Goal: Task Accomplishment & Management: Use online tool/utility

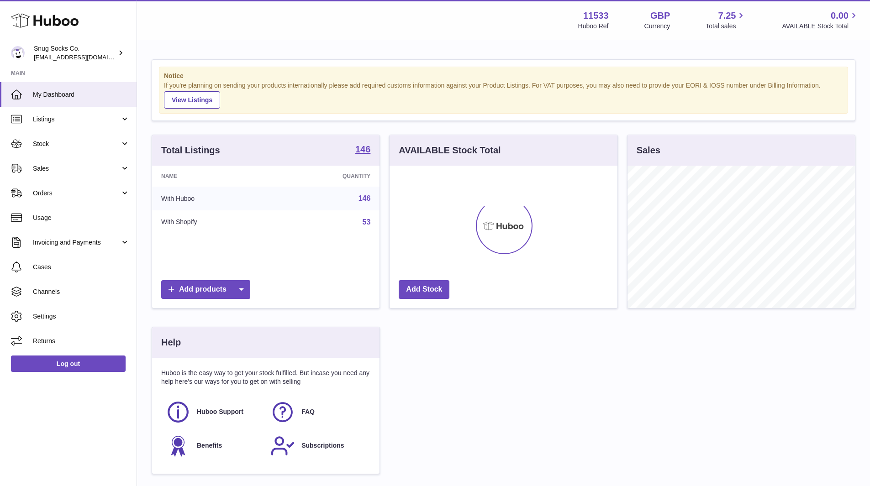
scroll to position [142, 228]
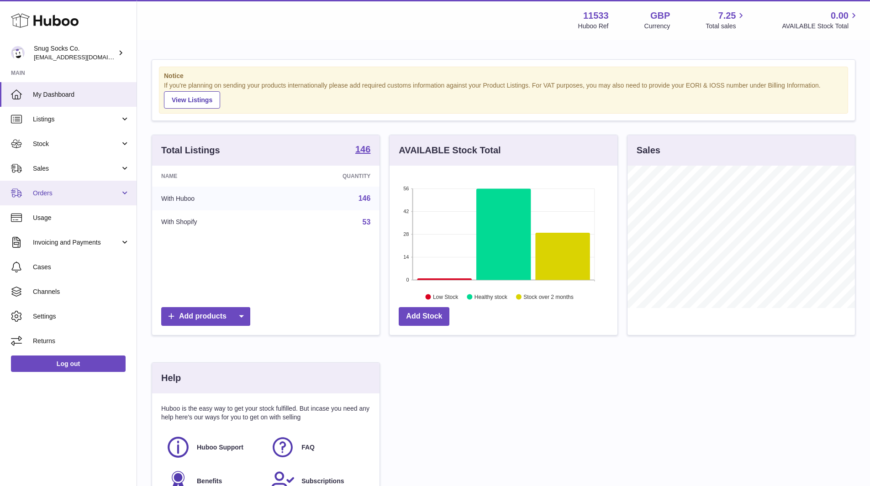
click at [95, 199] on link "Orders" at bounding box center [68, 193] width 137 height 25
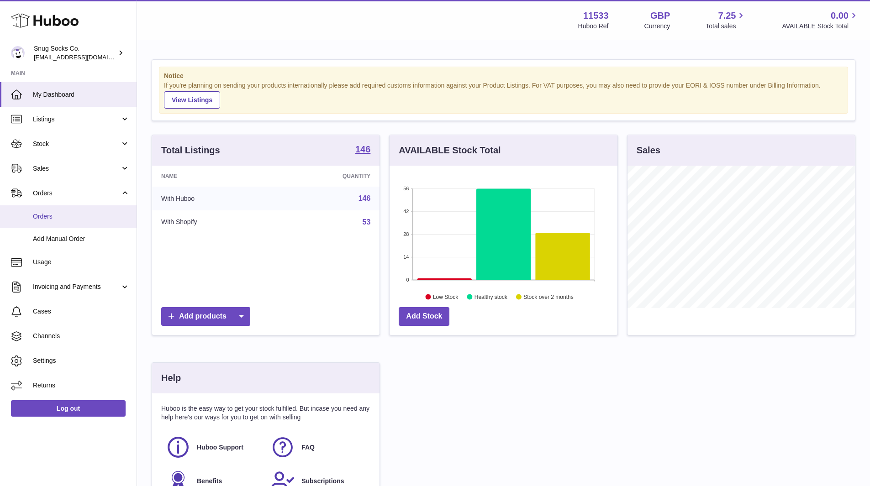
click at [61, 222] on link "Orders" at bounding box center [68, 217] width 137 height 22
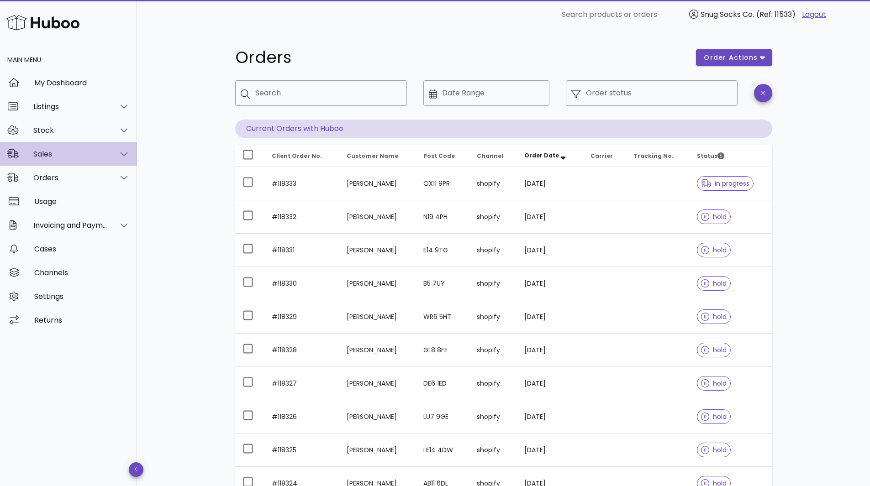
click at [57, 155] on div "Sales" at bounding box center [70, 154] width 74 height 9
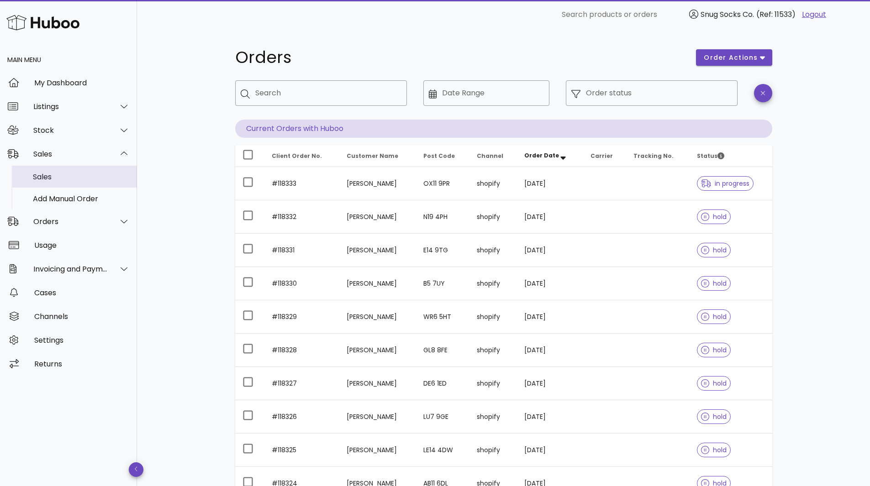
click at [56, 173] on div "Sales" at bounding box center [81, 177] width 97 height 9
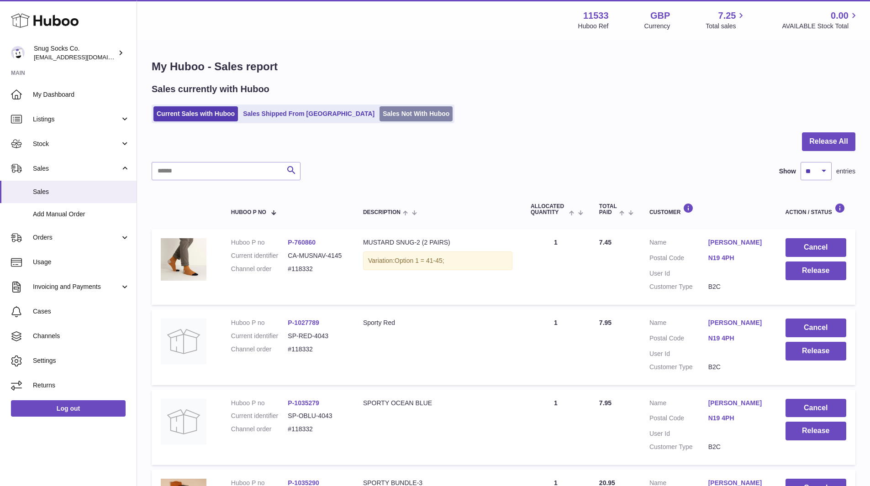
click at [380, 115] on link "Sales Not With Huboo" at bounding box center [416, 113] width 73 height 15
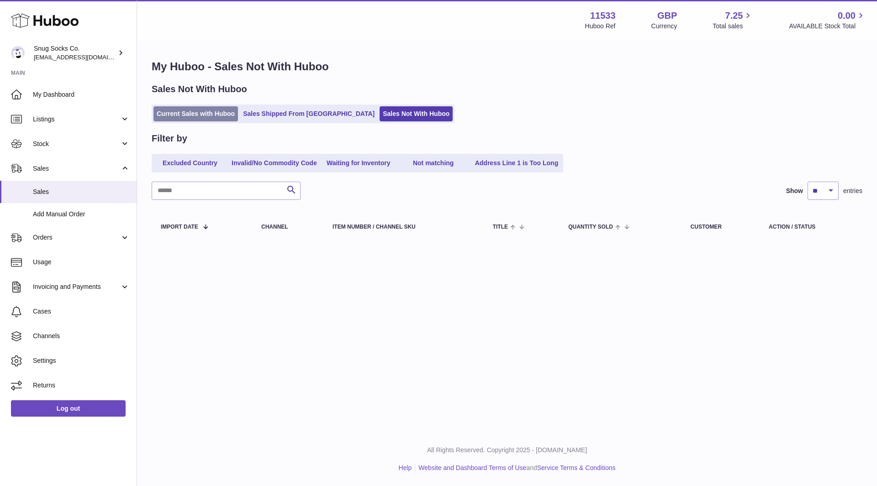
click at [189, 111] on link "Current Sales with Huboo" at bounding box center [195, 113] width 84 height 15
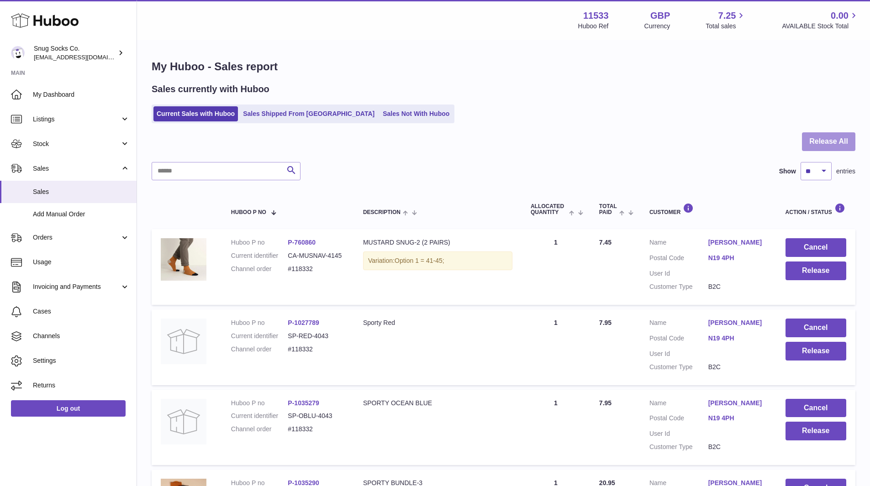
click at [840, 139] on button "Release All" at bounding box center [828, 141] width 53 height 19
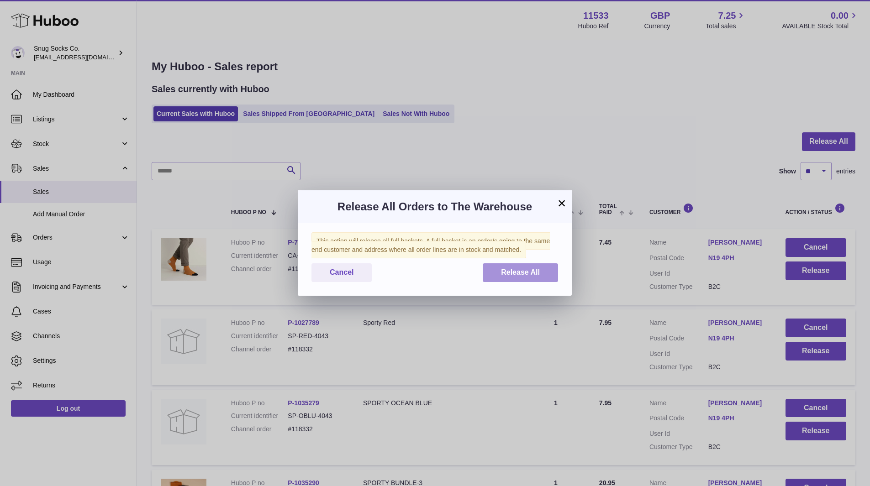
click at [527, 265] on button "Release All" at bounding box center [520, 273] width 75 height 19
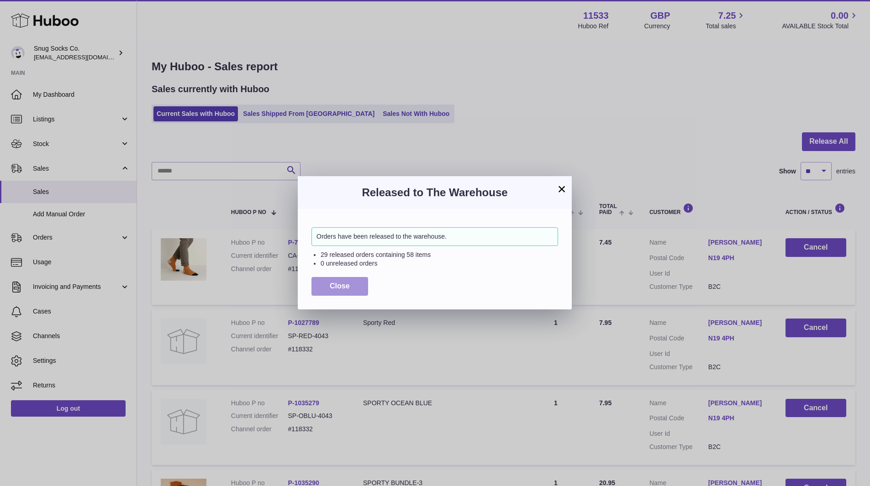
click at [346, 284] on span "Close" at bounding box center [340, 286] width 20 height 8
